Goal: Transaction & Acquisition: Download file/media

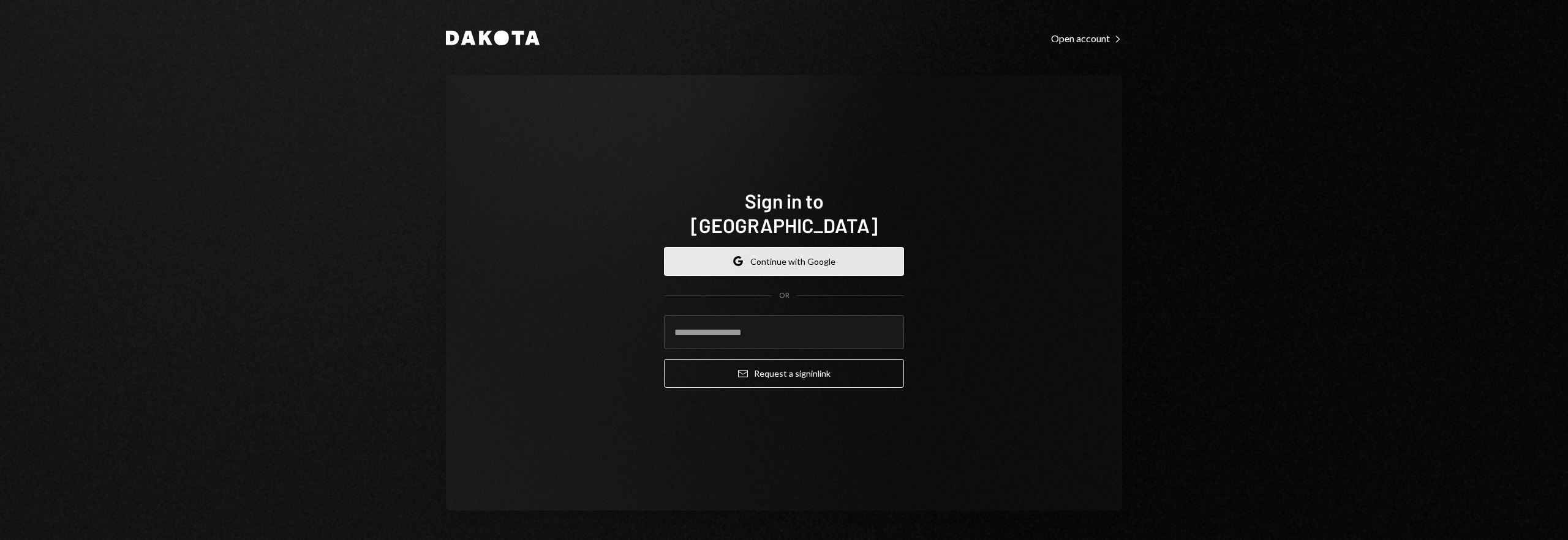
click at [857, 251] on button "Google Continue with Google" at bounding box center [783, 261] width 240 height 28
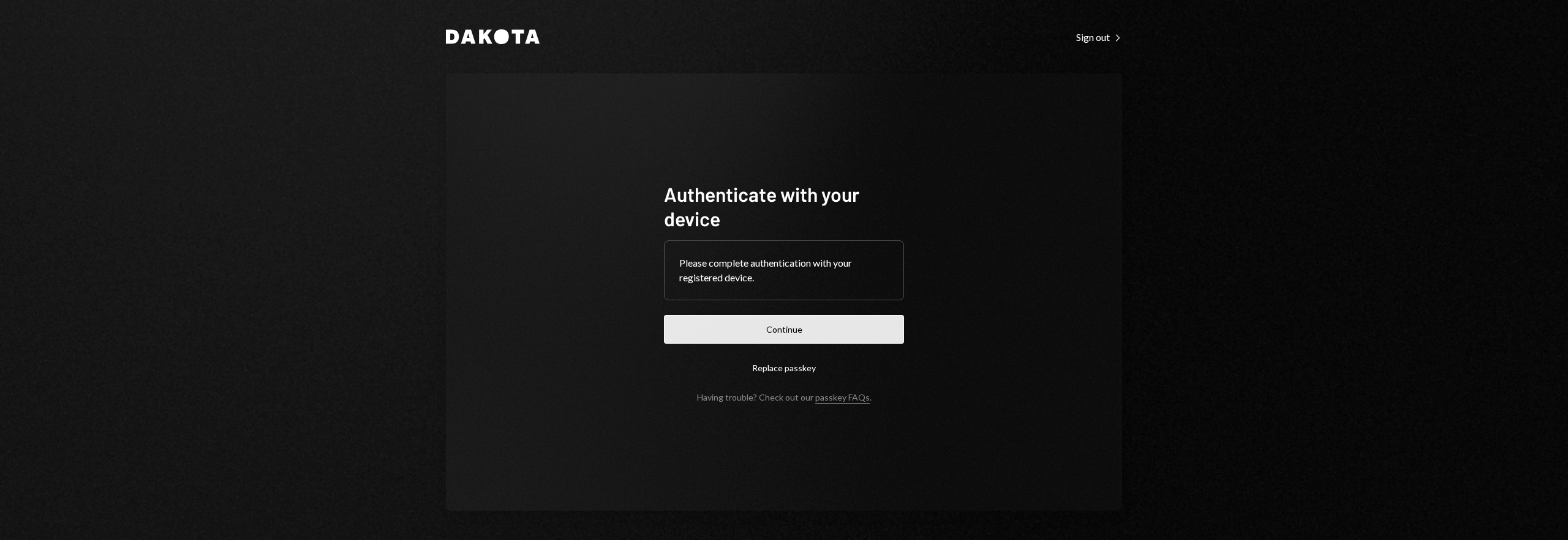
click at [850, 338] on button "Continue" at bounding box center [783, 329] width 240 height 28
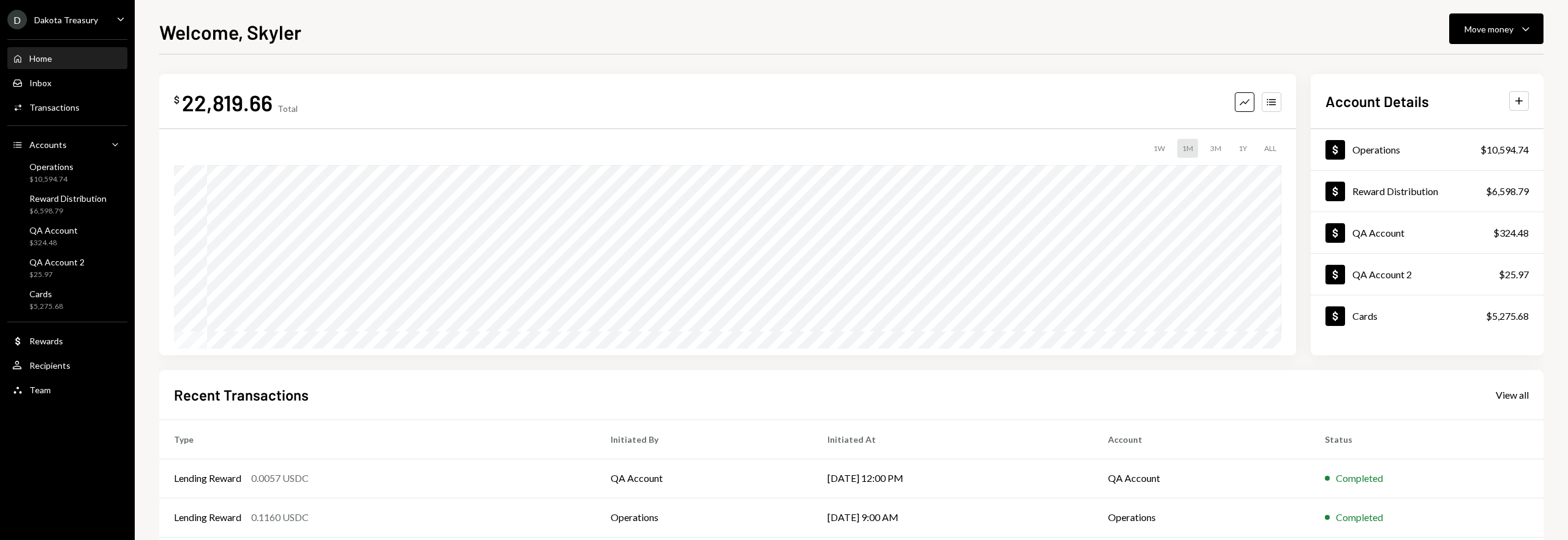
click at [88, 10] on div "D Dakota Treasury" at bounding box center [52, 19] width 90 height 19
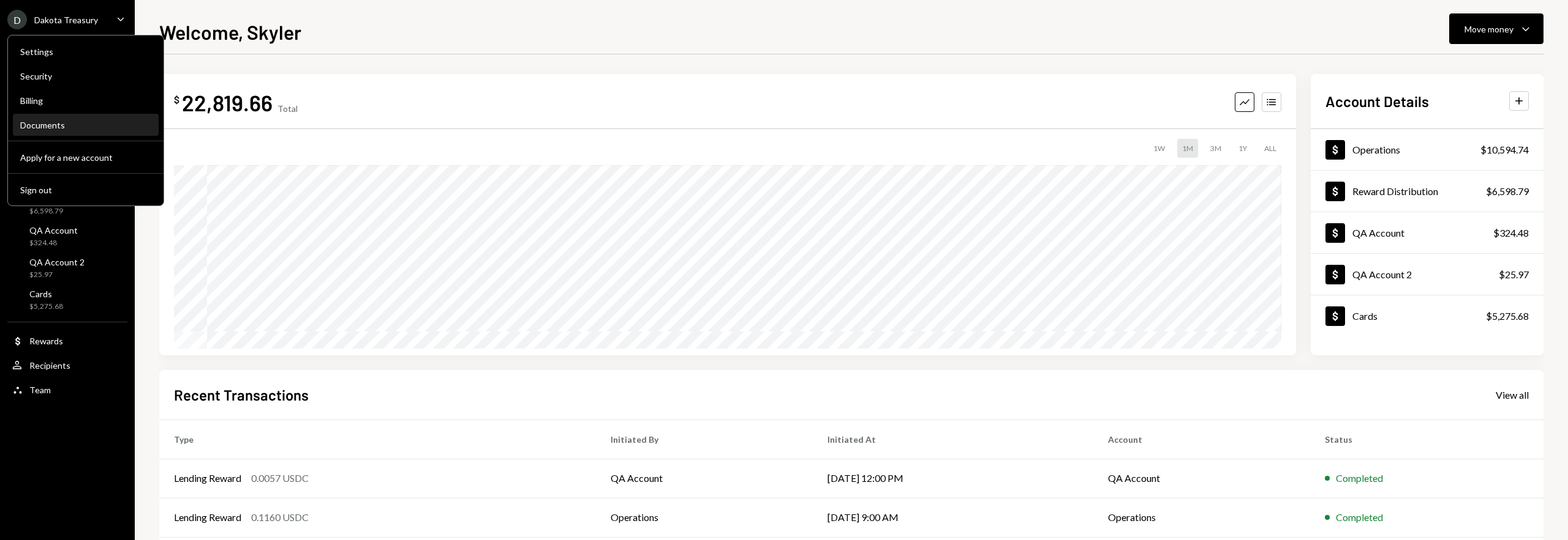
click at [94, 123] on div "Documents" at bounding box center [86, 125] width 131 height 11
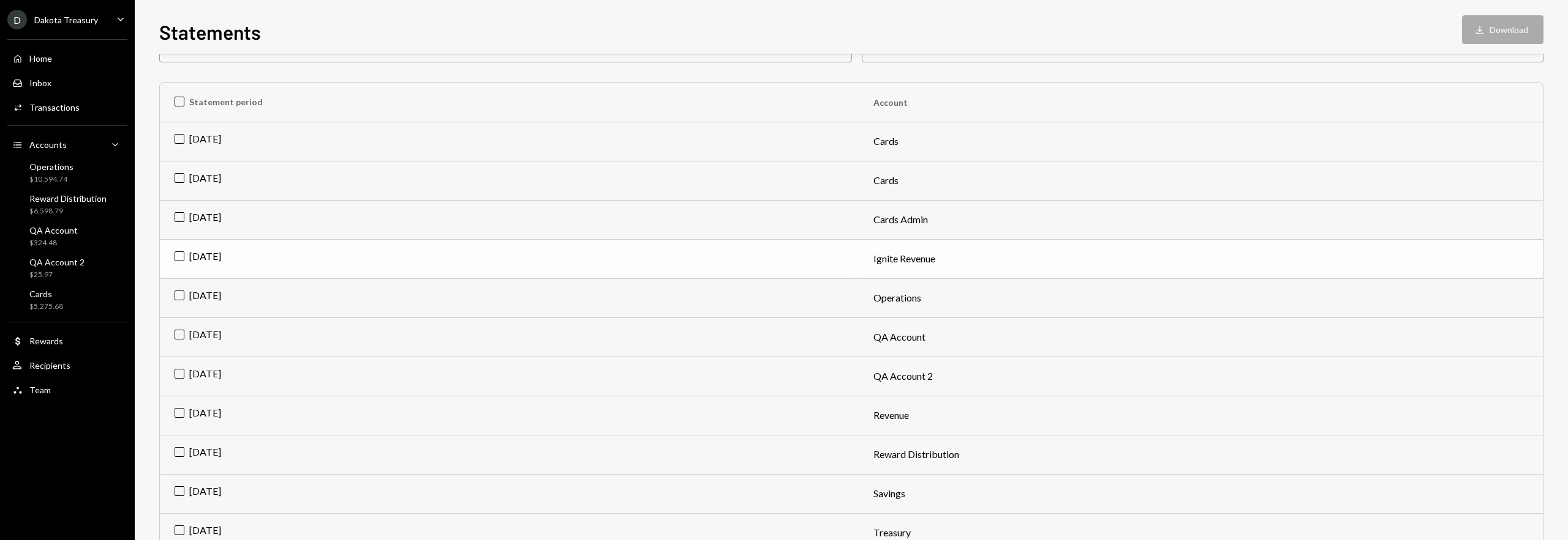
scroll to position [102, 0]
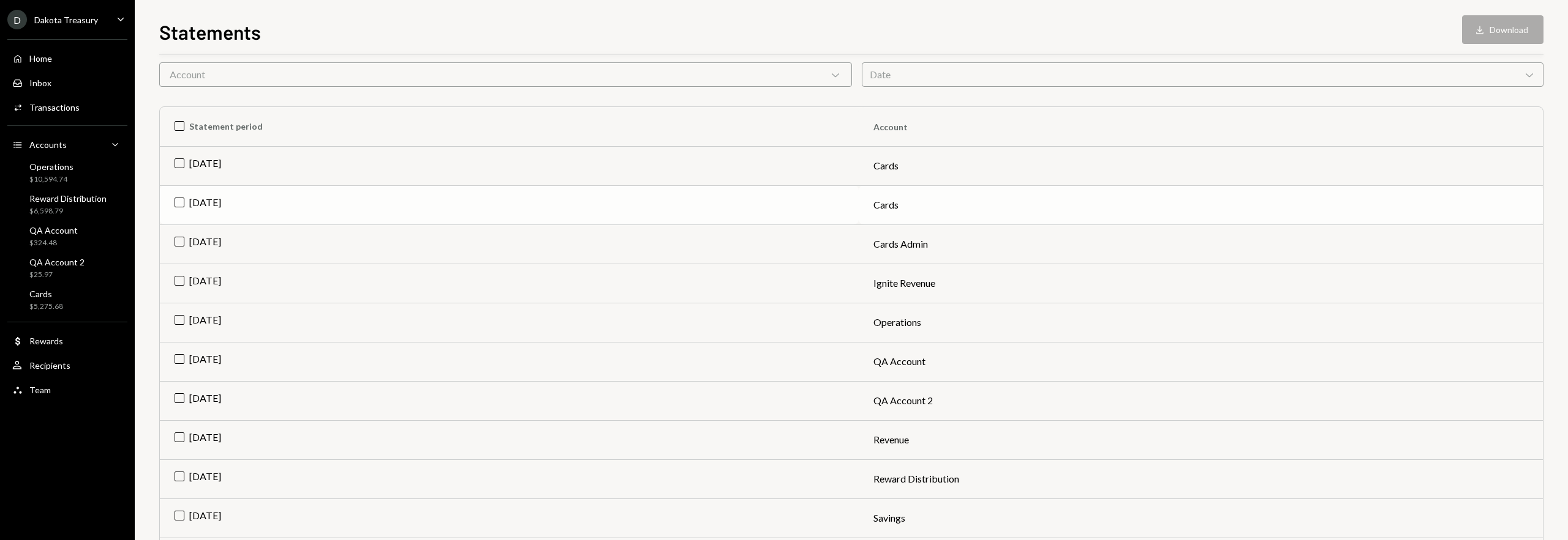
click at [300, 193] on td "Jul 2025" at bounding box center [508, 204] width 699 height 39
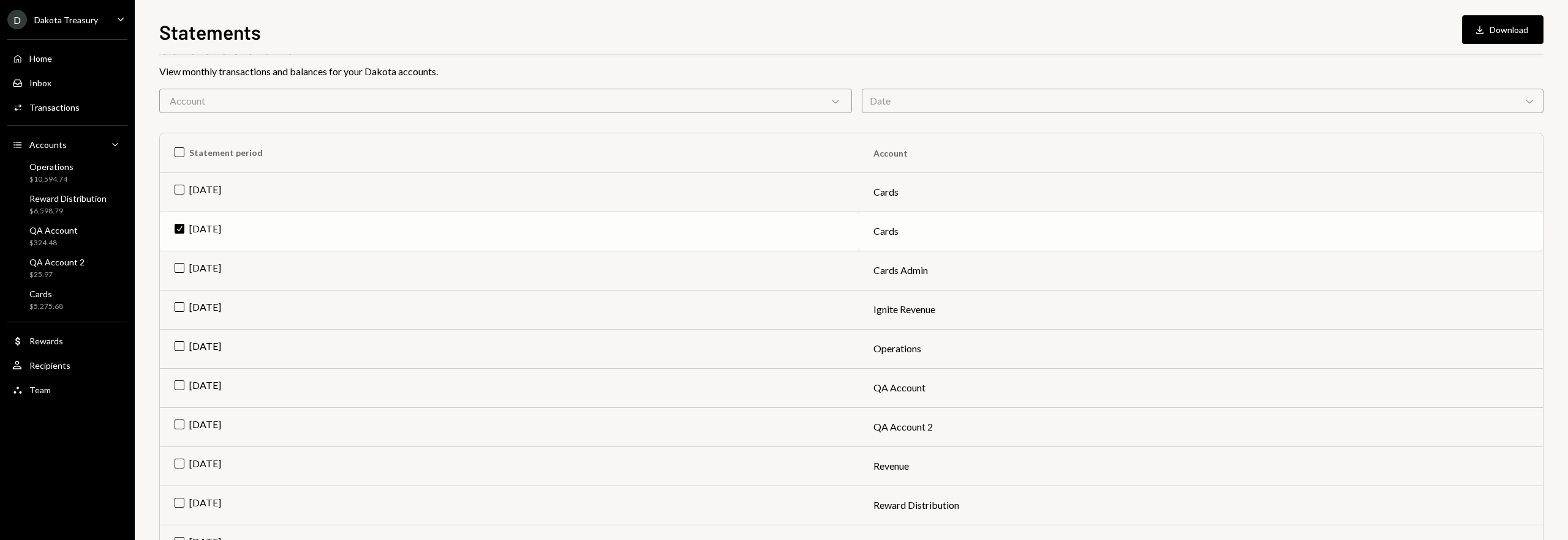
scroll to position [73, 0]
click at [1487, 36] on button "Download Download" at bounding box center [1502, 29] width 82 height 28
